Goal: Information Seeking & Learning: Learn about a topic

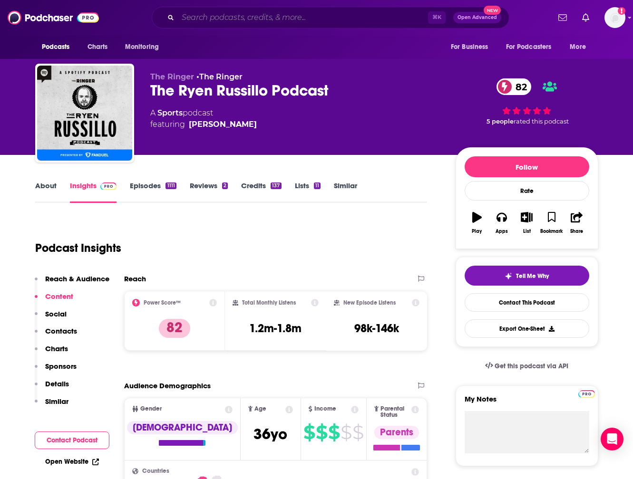
click at [214, 20] on input "Search podcasts, credits, & more..." at bounding box center [303, 17] width 250 height 15
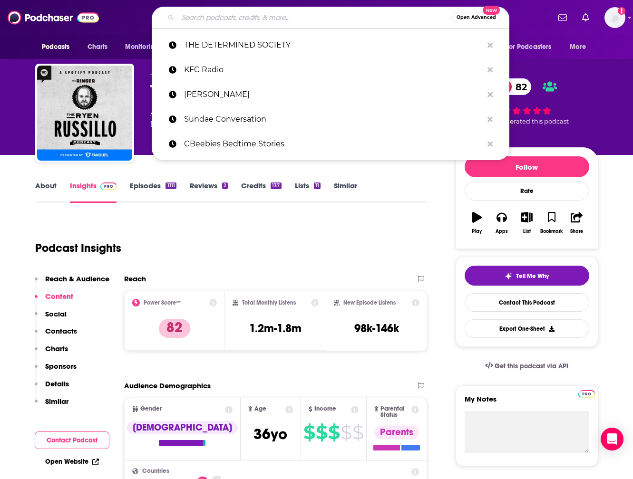
click at [223, 21] on input "Search podcasts, credits, & more..." at bounding box center [315, 17] width 274 height 15
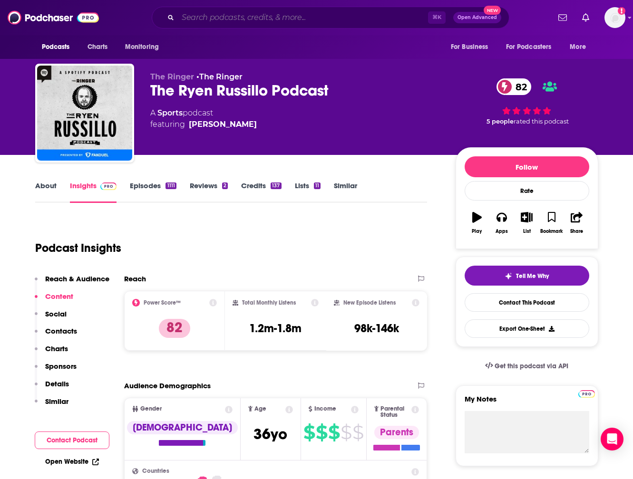
click at [276, 20] on input "Search podcasts, credits, & more..." at bounding box center [303, 17] width 250 height 15
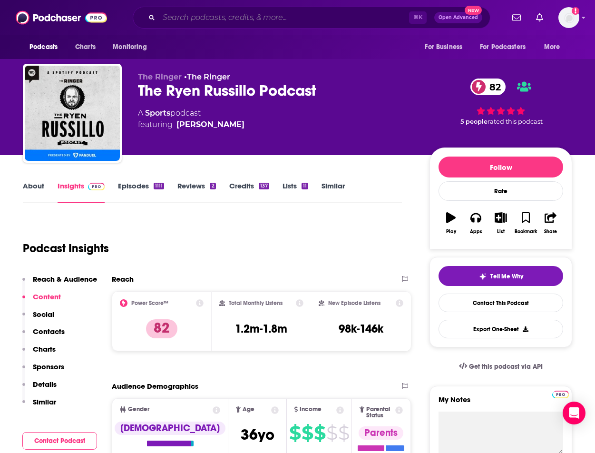
click at [178, 22] on input "Search podcasts, credits, & more..." at bounding box center [284, 17] width 250 height 15
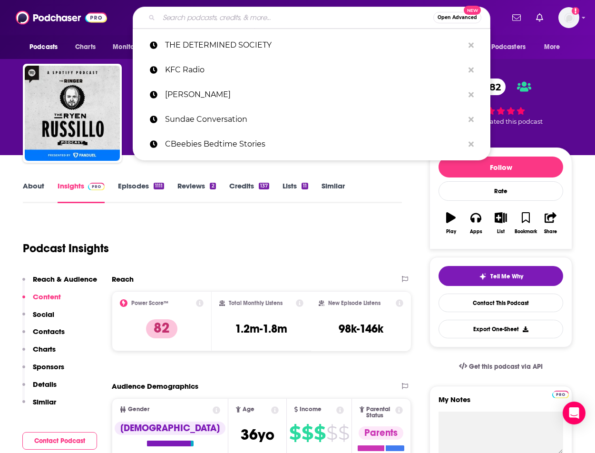
type input "P"
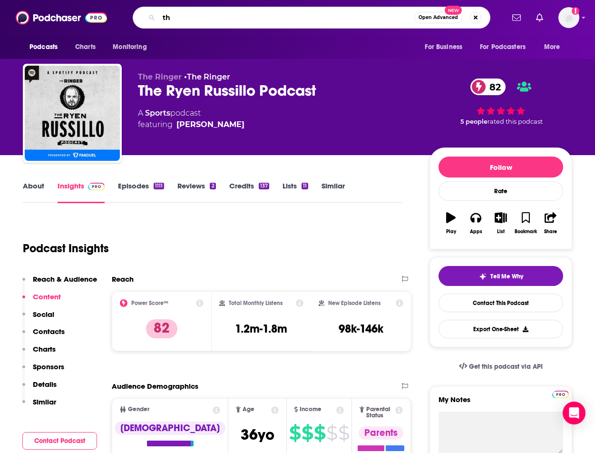
type input "t"
type input "The determined"
drag, startPoint x: 221, startPoint y: 13, endPoint x: 143, endPoint y: 19, distance: 78.2
click at [143, 19] on div "The determined Open Advanced New" at bounding box center [312, 18] width 358 height 22
drag, startPoint x: 223, startPoint y: 22, endPoint x: 153, endPoint y: 14, distance: 71.3
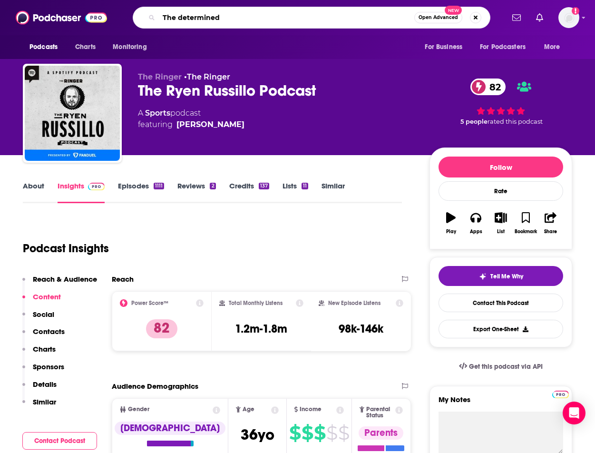
click at [153, 14] on div "The determined Open Advanced New" at bounding box center [312, 18] width 358 height 22
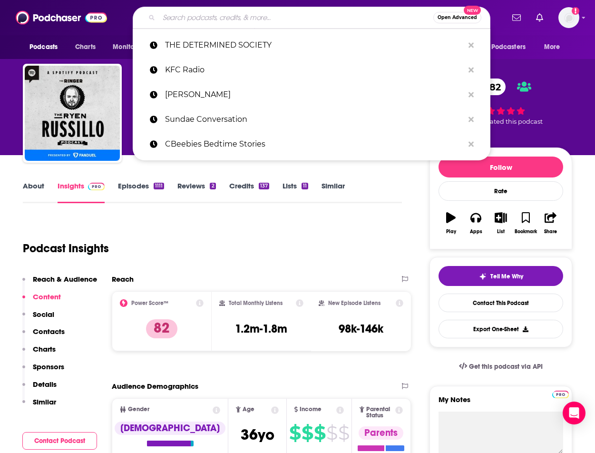
paste input "THE DETERMINED SOCIETY"
type input "THE DETERMINED SOCIETY"
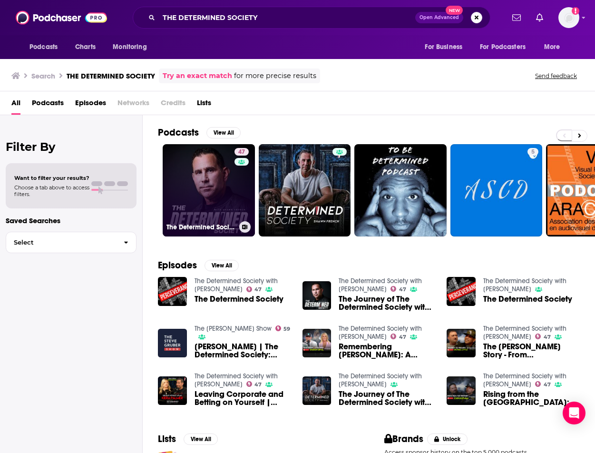
click at [221, 175] on link "47 The Determined Society with [PERSON_NAME]" at bounding box center [209, 190] width 92 height 92
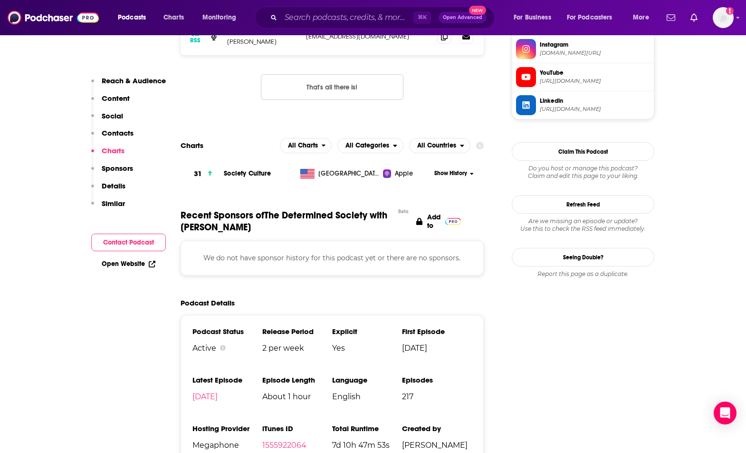
scroll to position [829, 0]
